Goal: Task Accomplishment & Management: Manage account settings

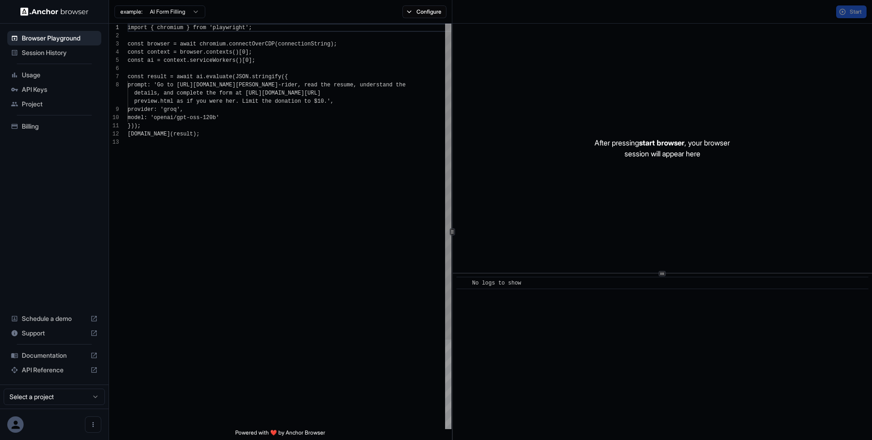
scroll to position [65, 0]
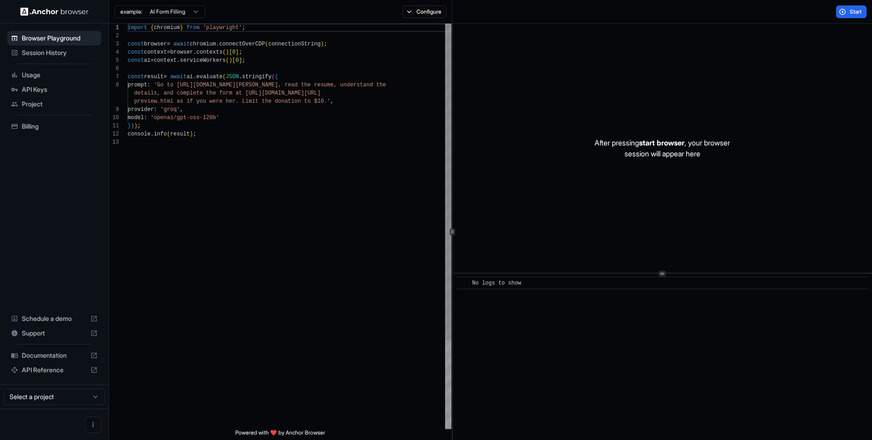
scroll to position [65, 0]
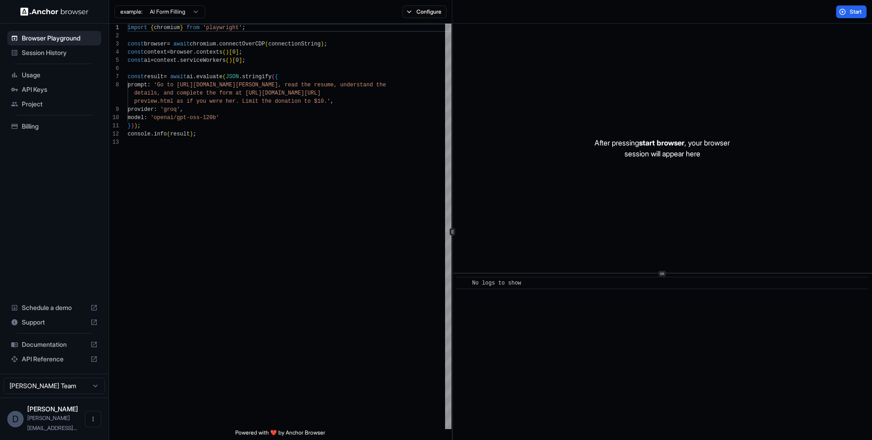
click at [67, 349] on span "Documentation" at bounding box center [54, 344] width 65 height 9
click at [412, 14] on button "Configure" at bounding box center [424, 11] width 44 height 13
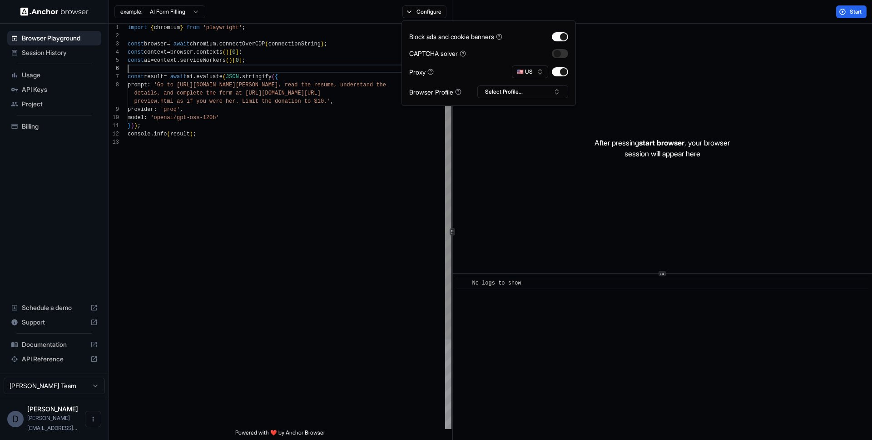
click at [302, 69] on div "import { chromium } from 'playwright' ; const browser = await chromium . connec…" at bounding box center [290, 284] width 324 height 520
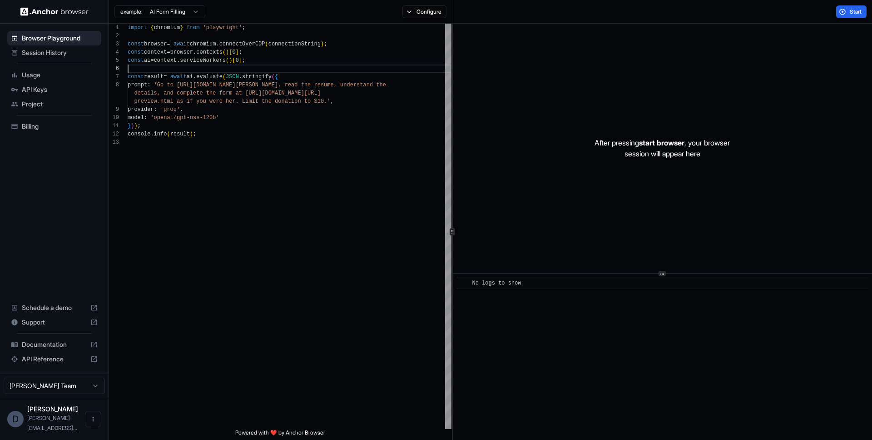
click at [162, 12] on html "Browser Playground Session History Usage API Keys Project Billing Schedule a de…" at bounding box center [436, 220] width 872 height 440
type textarea "**********"
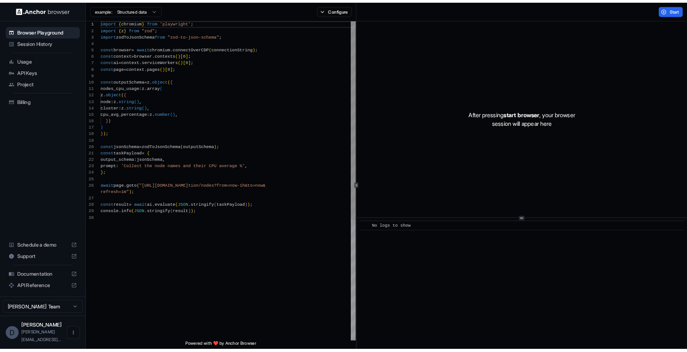
scroll to position [0, 0]
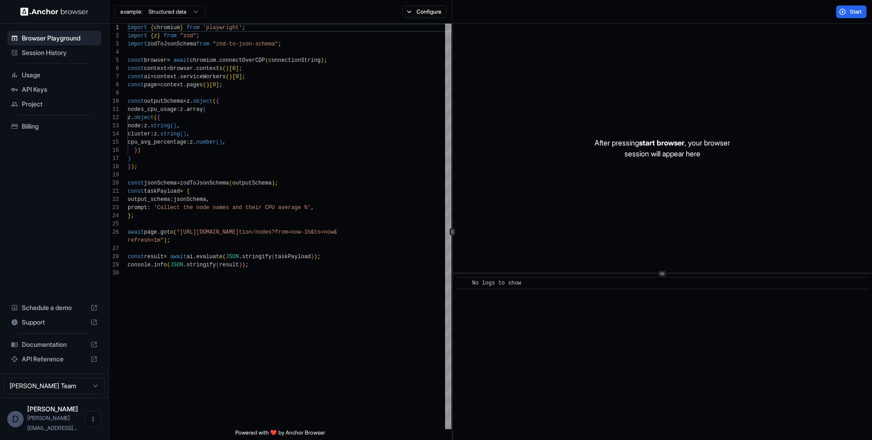
click at [23, 85] on span "API Keys" at bounding box center [60, 89] width 76 height 9
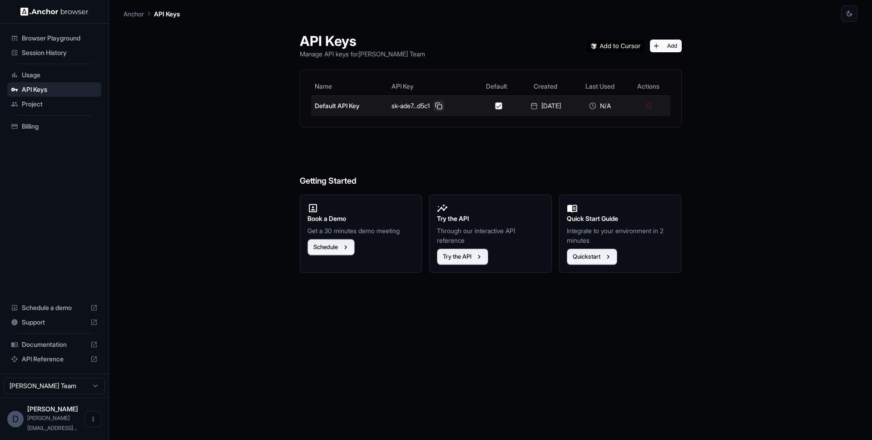
click at [433, 104] on button at bounding box center [438, 105] width 11 height 11
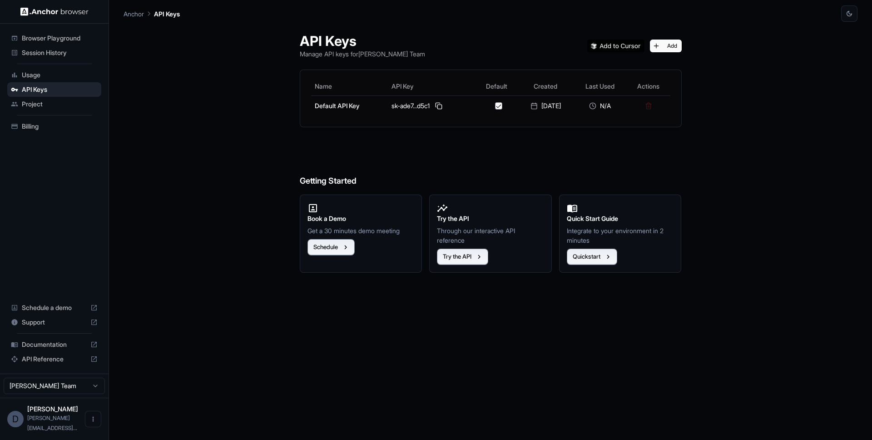
click at [35, 74] on span "Usage" at bounding box center [60, 74] width 76 height 9
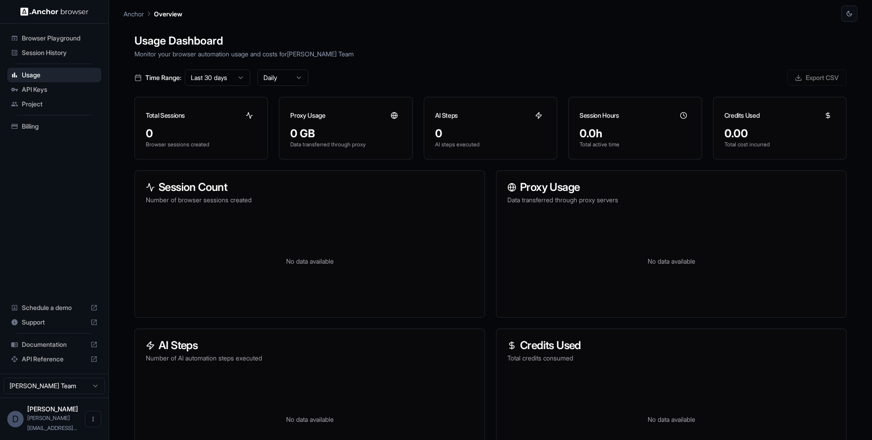
click at [48, 53] on span "Session History" at bounding box center [60, 52] width 76 height 9
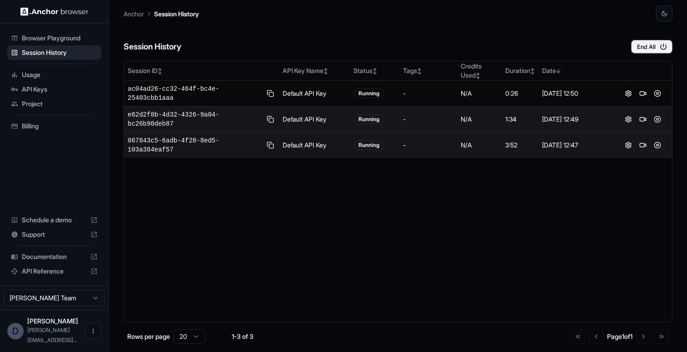
click at [292, 141] on td "Default API Key" at bounding box center [314, 146] width 71 height 26
click at [587, 148] on div "Sep 22, 2025, 12:47" at bounding box center [576, 145] width 68 height 9
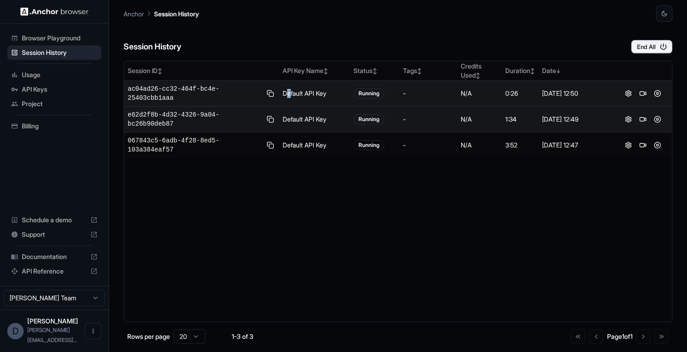
click at [289, 93] on td "Default API Key" at bounding box center [314, 94] width 71 height 26
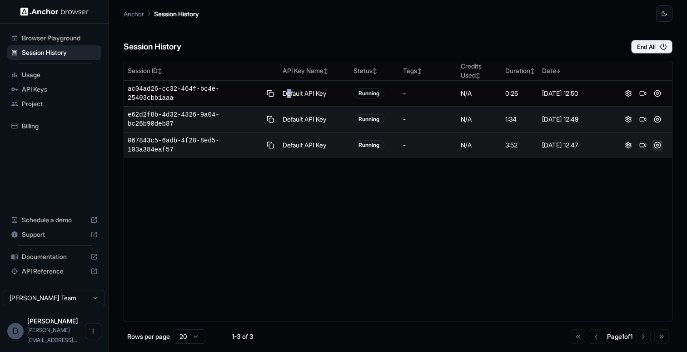
click at [655, 145] on button at bounding box center [657, 145] width 11 height 11
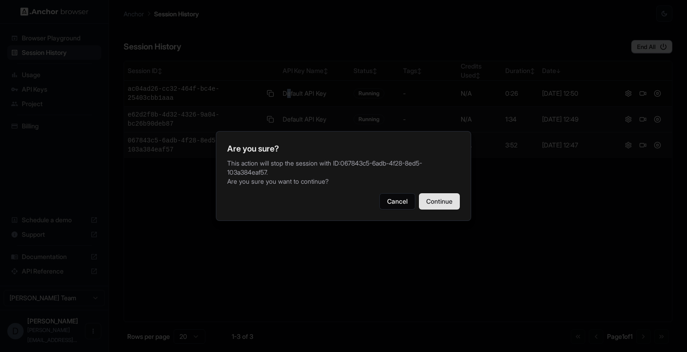
click at [452, 202] on button "Continue" at bounding box center [439, 201] width 41 height 16
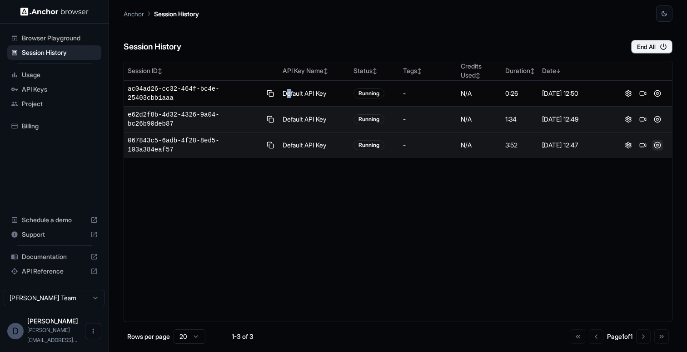
click at [662, 143] on button at bounding box center [657, 145] width 11 height 11
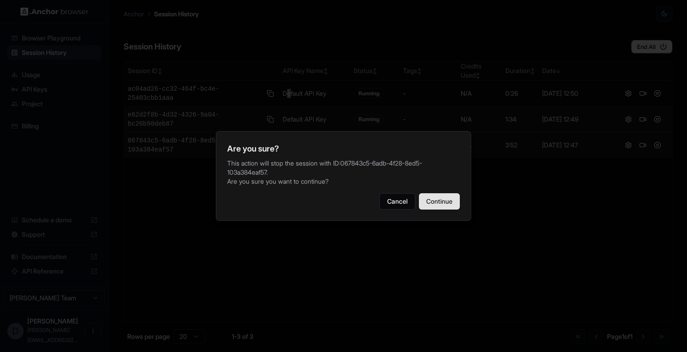
click at [455, 202] on button "Continue" at bounding box center [439, 201] width 41 height 16
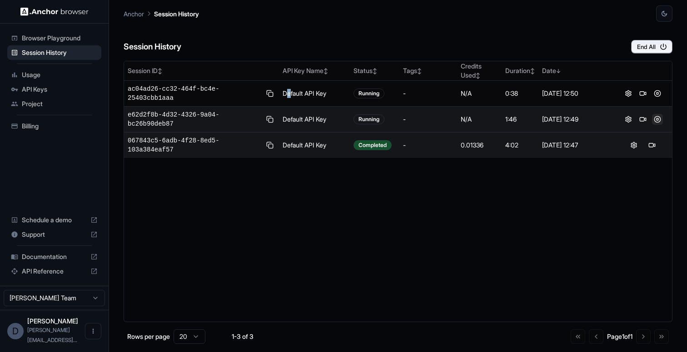
click at [658, 119] on button at bounding box center [657, 119] width 11 height 11
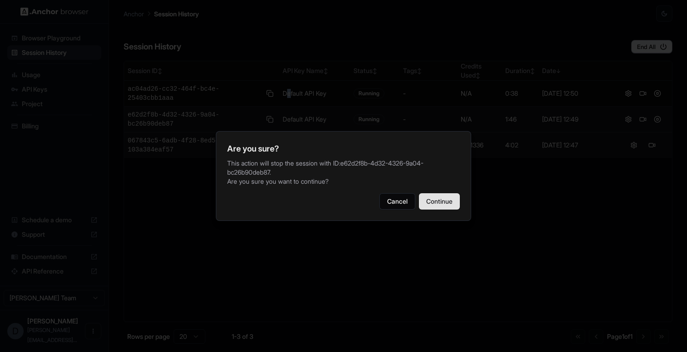
click at [446, 201] on button "Continue" at bounding box center [439, 201] width 41 height 16
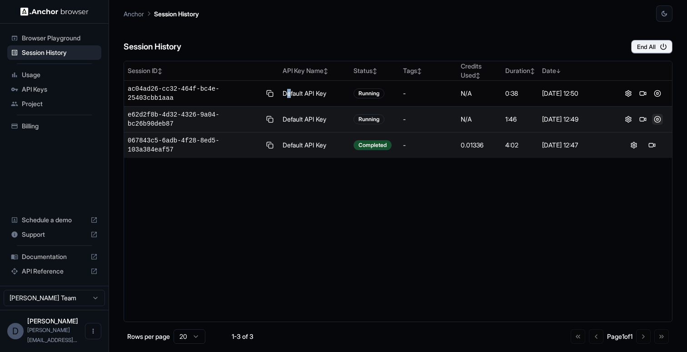
click at [654, 119] on button at bounding box center [657, 119] width 11 height 11
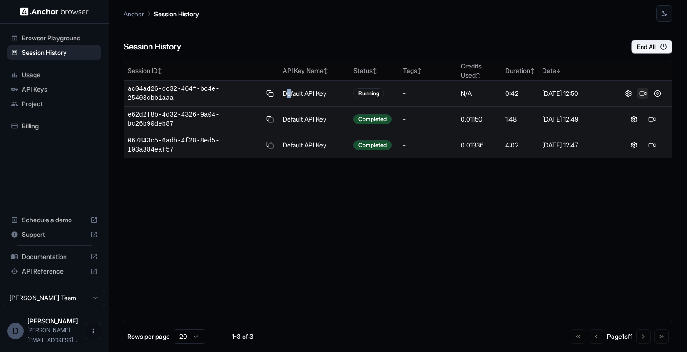
click at [647, 90] on button at bounding box center [642, 93] width 11 height 11
click at [655, 92] on button at bounding box center [657, 93] width 11 height 11
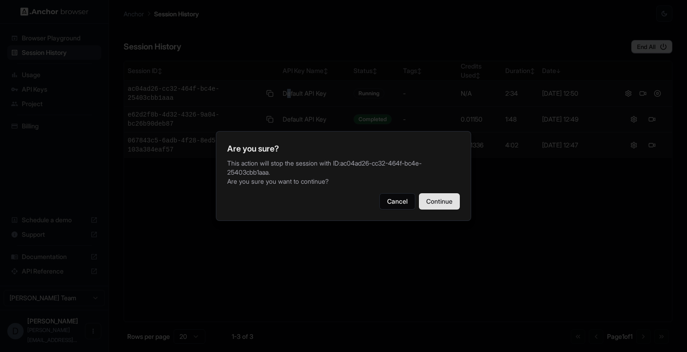
click at [445, 197] on button "Continue" at bounding box center [439, 201] width 41 height 16
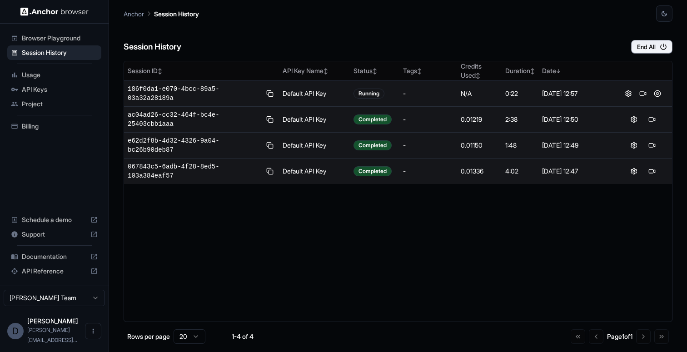
click at [357, 95] on div "Running" at bounding box center [368, 94] width 31 height 10
click at [288, 91] on td "Default API Key" at bounding box center [314, 94] width 71 height 26
click at [182, 92] on span "186f0da1-e070-4bcc-89a5-03a32a28189a" at bounding box center [195, 93] width 134 height 18
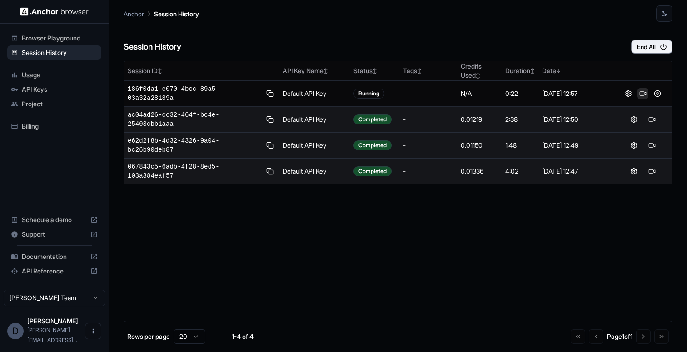
click at [642, 92] on button at bounding box center [642, 93] width 11 height 11
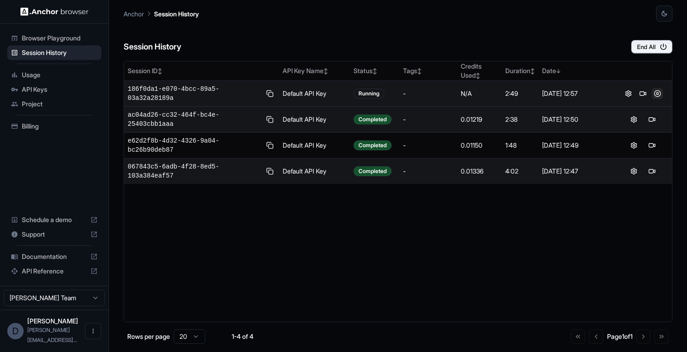
click at [656, 92] on button at bounding box center [657, 93] width 11 height 11
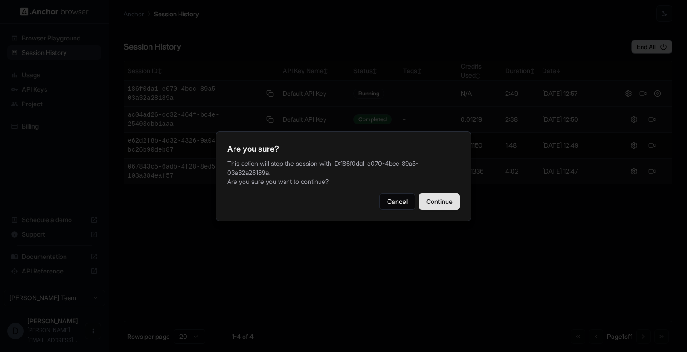
click at [433, 194] on button "Continue" at bounding box center [439, 201] width 41 height 16
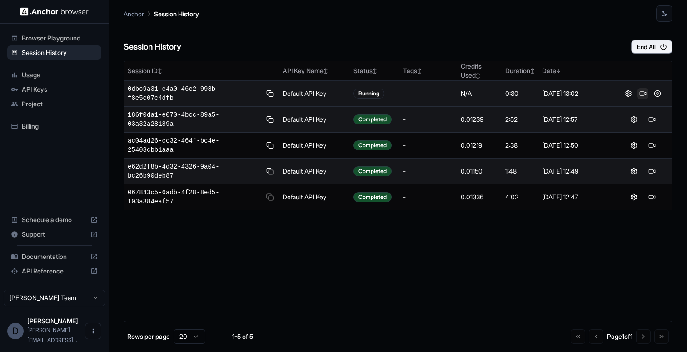
click at [642, 93] on button at bounding box center [642, 93] width 11 height 11
click at [659, 93] on button at bounding box center [657, 93] width 11 height 11
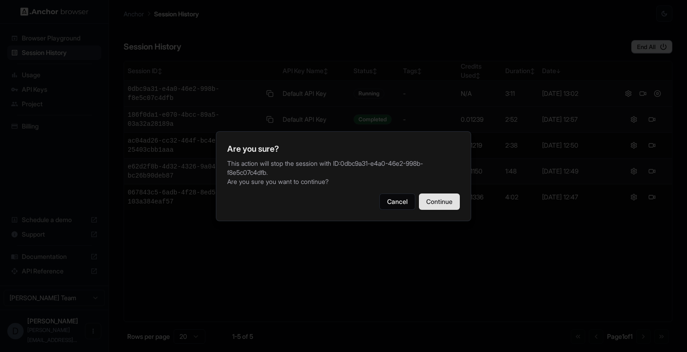
click at [442, 203] on button "Continue" at bounding box center [439, 201] width 41 height 16
